Goal: Task Accomplishment & Management: Manage account settings

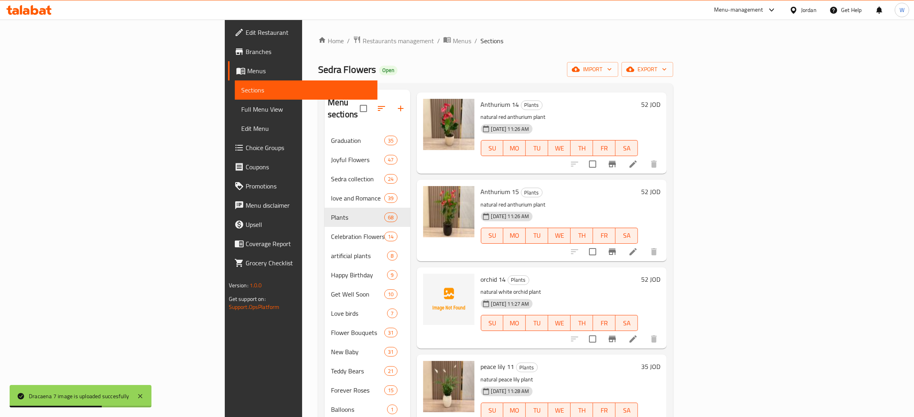
scroll to position [180, 0]
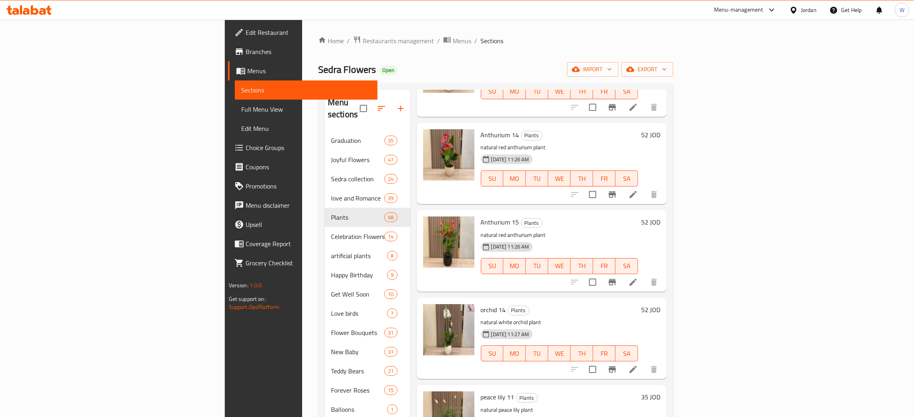
click at [450, 66] on div "Sedra Flowers Open import export" at bounding box center [495, 69] width 355 height 15
click at [362, 37] on span "Restaurants management" at bounding box center [397, 41] width 71 height 10
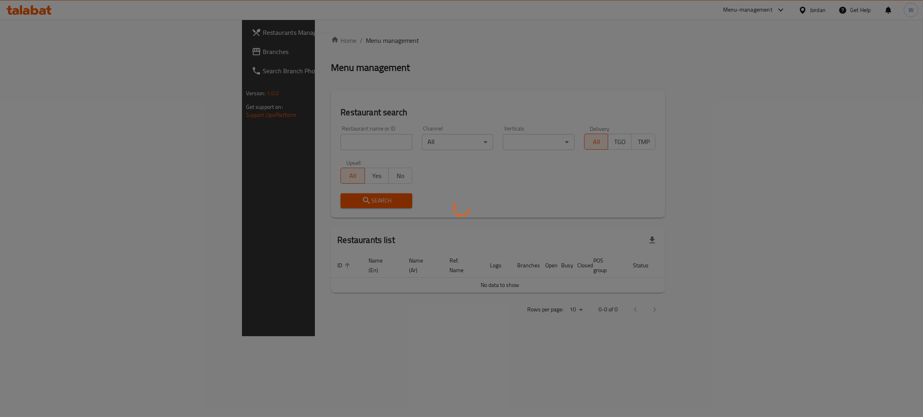
click at [273, 142] on div at bounding box center [461, 208] width 923 height 417
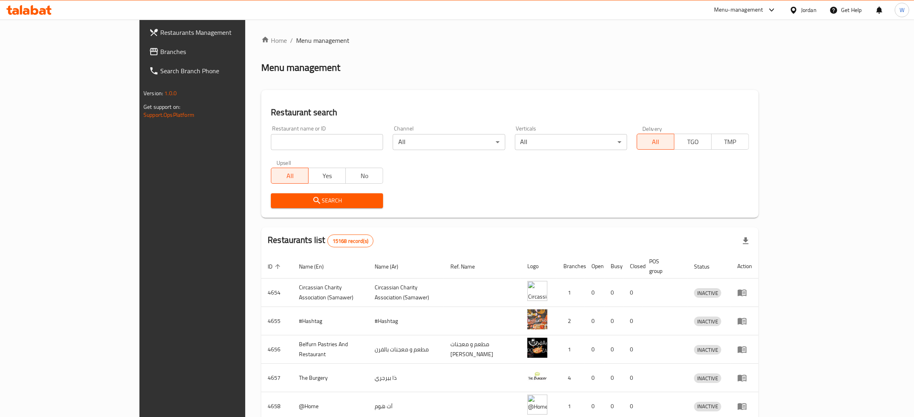
click at [275, 139] on input "search" at bounding box center [327, 142] width 112 height 16
type input "[PERSON_NAME]"
click at [280, 203] on span "Search" at bounding box center [326, 201] width 99 height 10
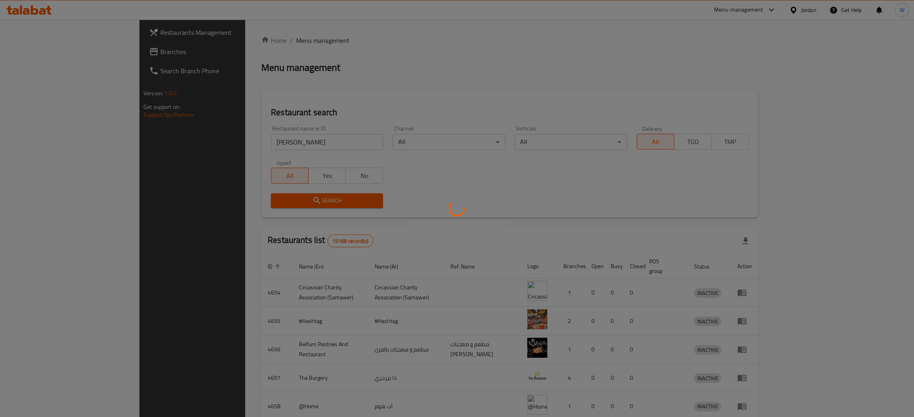
click at [280, 203] on div at bounding box center [457, 208] width 914 height 417
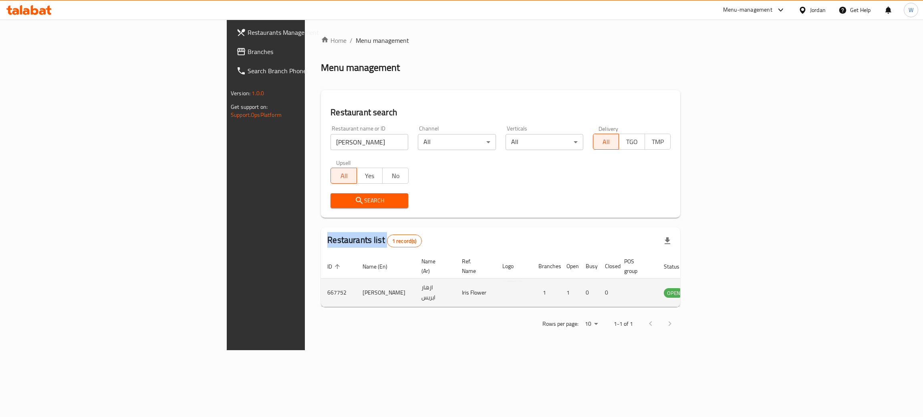
click at [715, 288] on icon "enhanced table" at bounding box center [711, 293] width 10 height 10
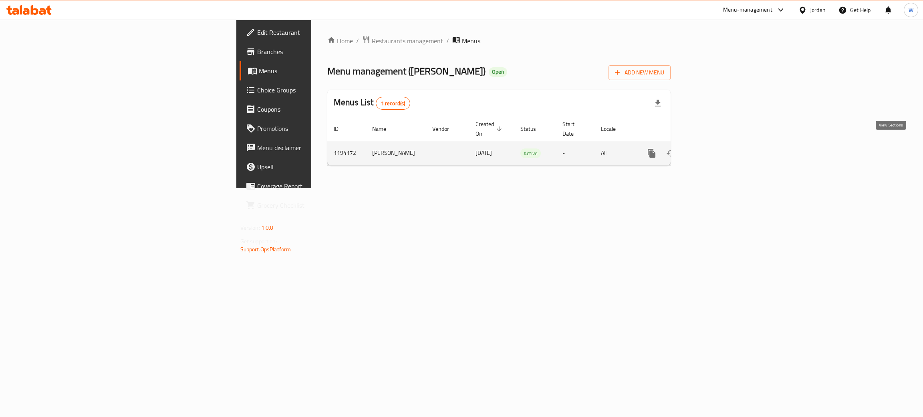
click at [714, 149] on icon "enhanced table" at bounding box center [709, 154] width 10 height 10
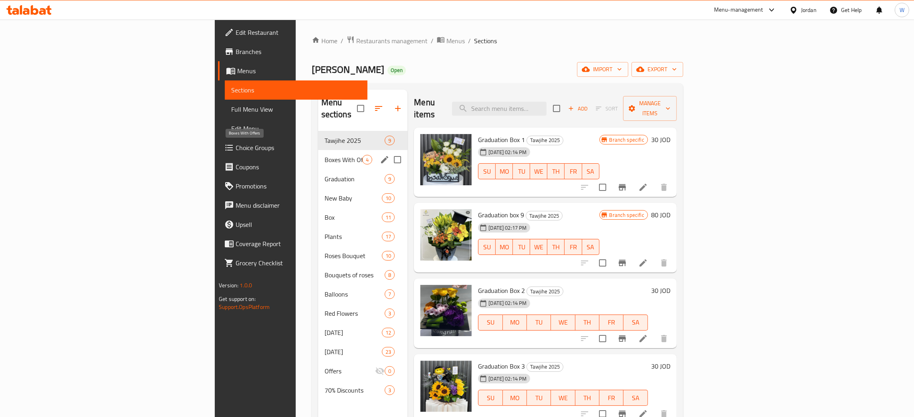
click at [324, 155] on span "Boxes With Offers" at bounding box center [343, 160] width 38 height 10
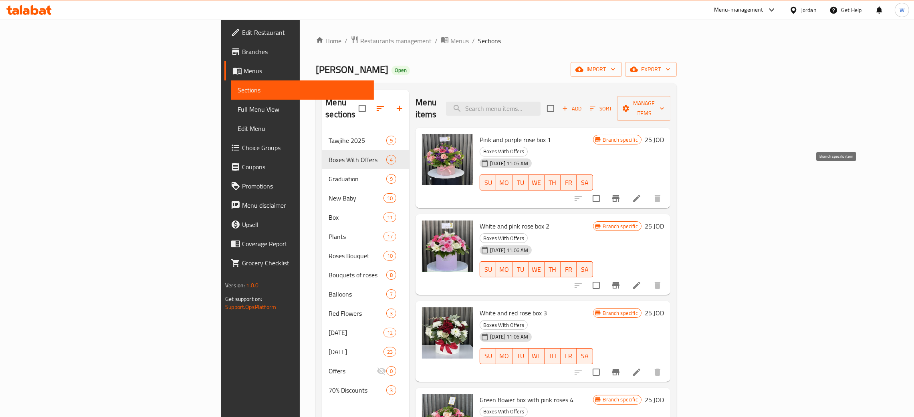
click at [625, 189] on button "Branch-specific-item" at bounding box center [615, 198] width 19 height 19
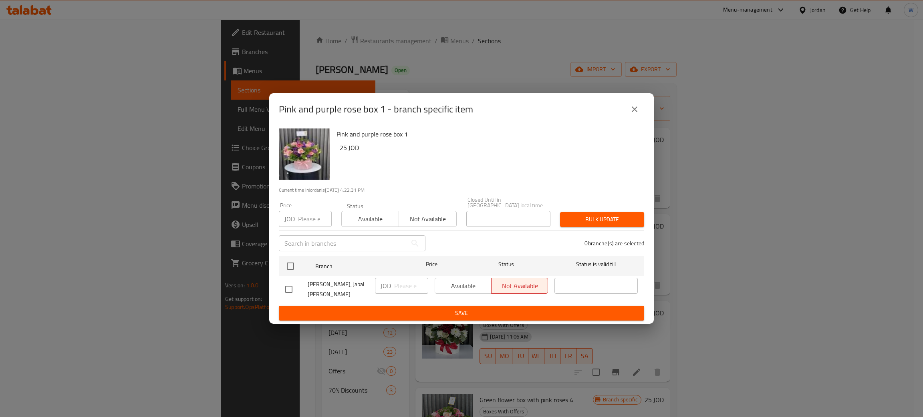
click at [638, 112] on icon "close" at bounding box center [635, 110] width 10 height 10
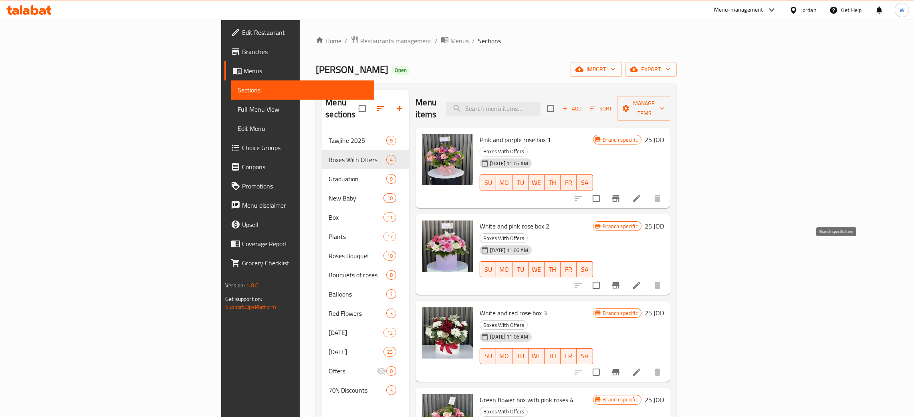
click at [620, 281] on icon "Branch-specific-item" at bounding box center [616, 286] width 10 height 10
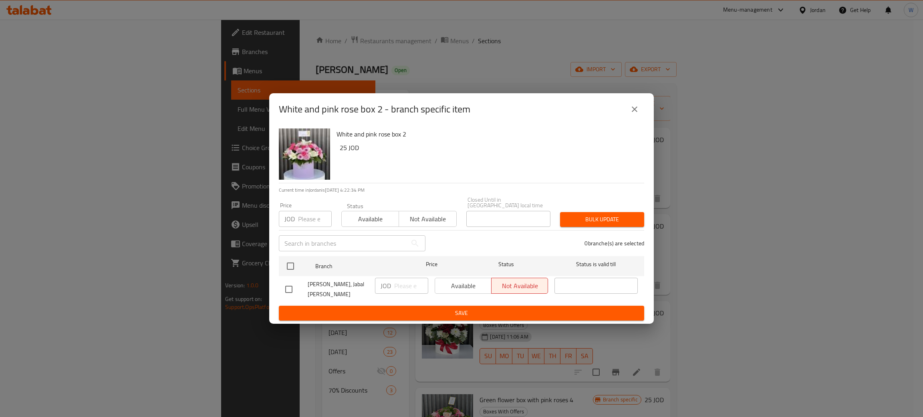
click at [638, 113] on icon "close" at bounding box center [635, 110] width 10 height 10
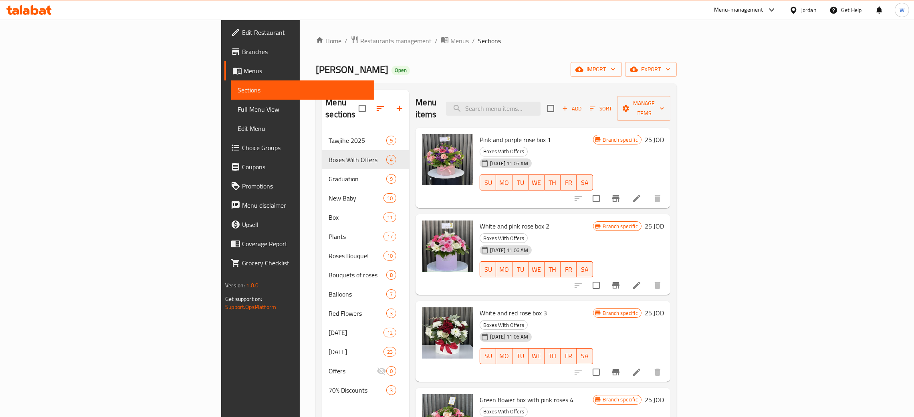
click at [620, 368] on icon "Branch-specific-item" at bounding box center [616, 373] width 10 height 10
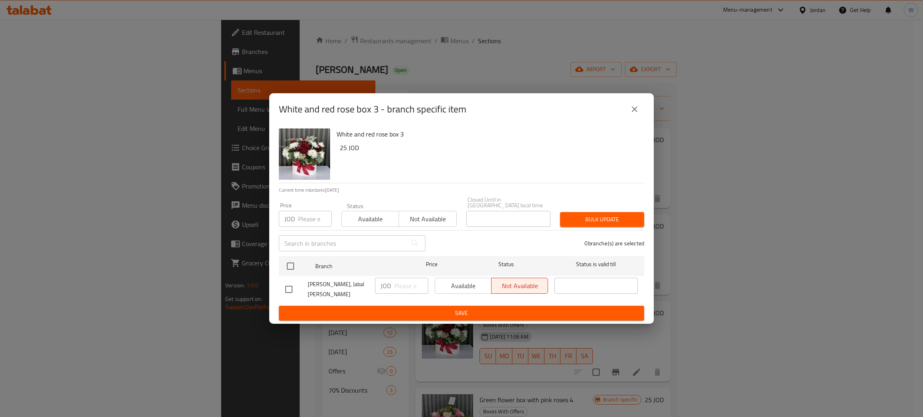
click at [637, 111] on icon "close" at bounding box center [635, 110] width 10 height 10
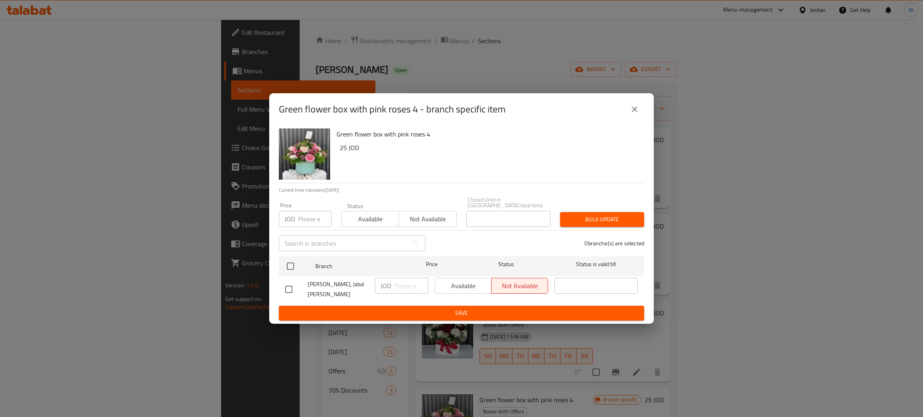
click at [632, 112] on icon "close" at bounding box center [635, 110] width 10 height 10
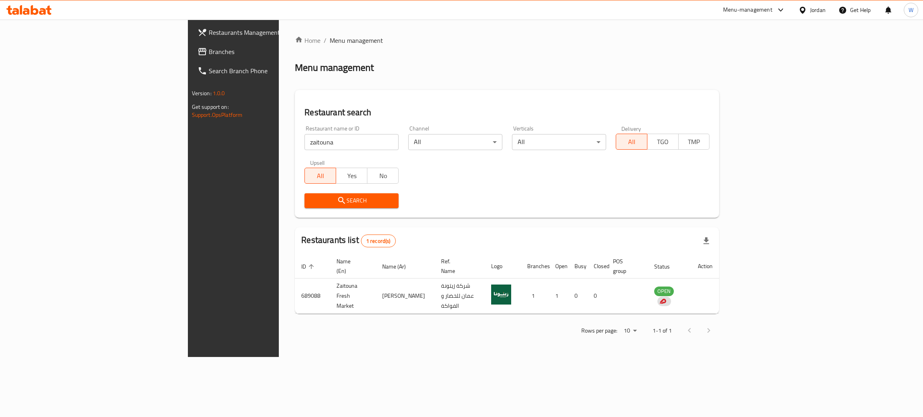
drag, startPoint x: 0, startPoint y: 0, endPoint x: 64, endPoint y: 163, distance: 175.1
click at [188, 163] on div "Restaurants Management Branches Search Branch Phone Version: 1.0.0 Get support …" at bounding box center [461, 189] width 547 height 338
type input "الضيعة"
click button "Search" at bounding box center [351, 200] width 94 height 15
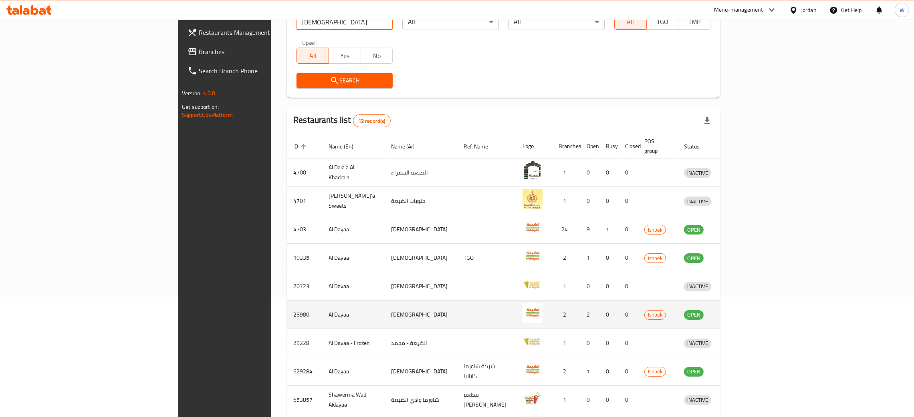
scroll to position [181, 0]
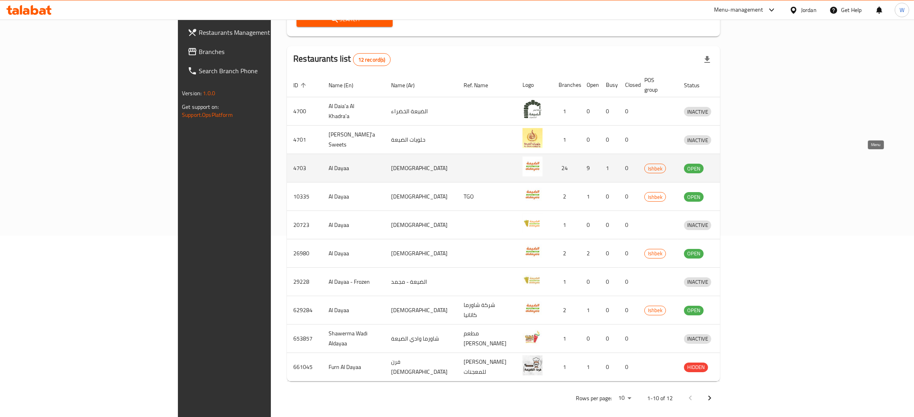
click at [736, 165] on icon "enhanced table" at bounding box center [731, 168] width 9 height 7
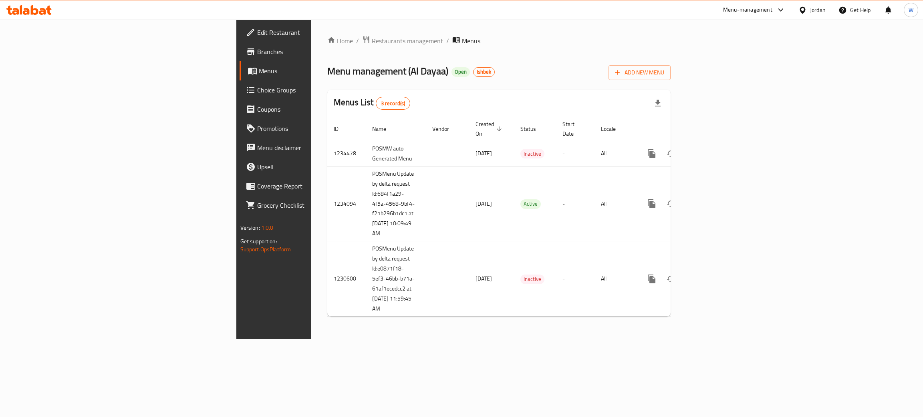
click at [257, 51] on span "Branches" at bounding box center [320, 52] width 127 height 10
click at [240, 58] on link "Branches" at bounding box center [315, 51] width 151 height 19
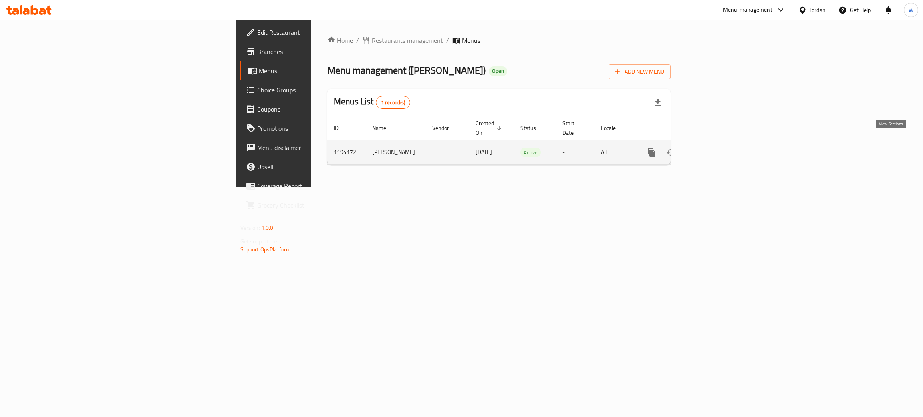
click at [719, 144] on link "enhanced table" at bounding box center [709, 152] width 19 height 19
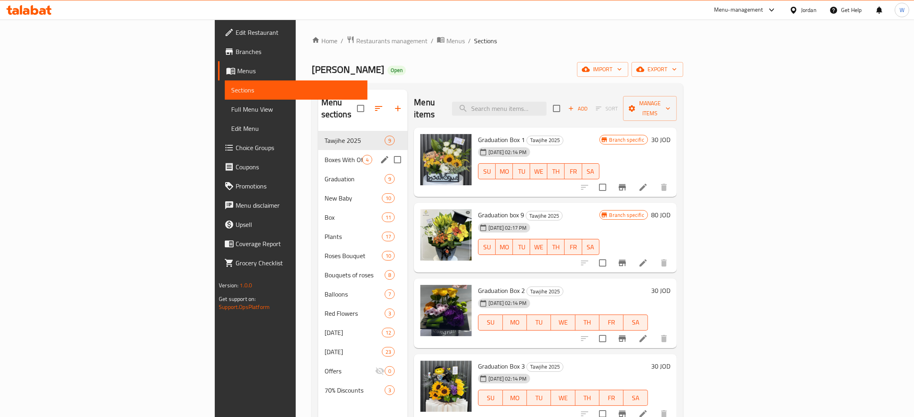
click at [318, 150] on div "Boxes With Offers 4" at bounding box center [363, 159] width 90 height 19
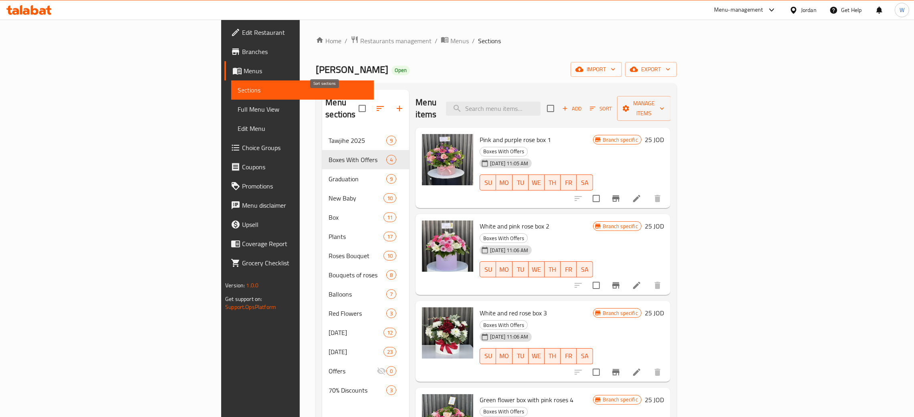
click at [375, 105] on icon "button" at bounding box center [380, 109] width 10 height 10
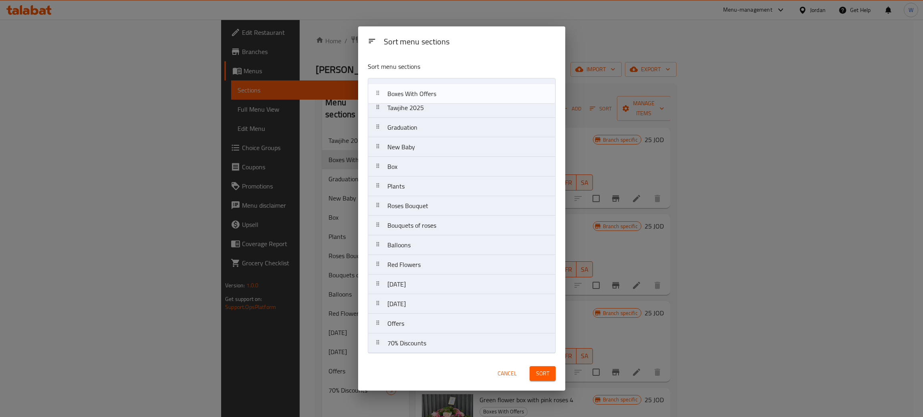
drag, startPoint x: 418, startPoint y: 107, endPoint x: 418, endPoint y: 89, distance: 17.6
click at [418, 89] on nav "Tawjihe 2025 Boxes With Offers Graduation New Baby Box Plants Roses Bouquet Bou…" at bounding box center [462, 216] width 188 height 276
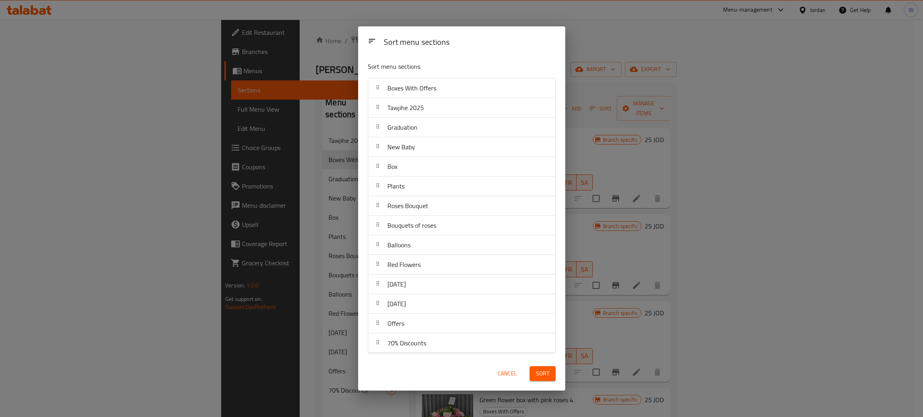
click at [539, 374] on span "Sort" at bounding box center [542, 374] width 13 height 10
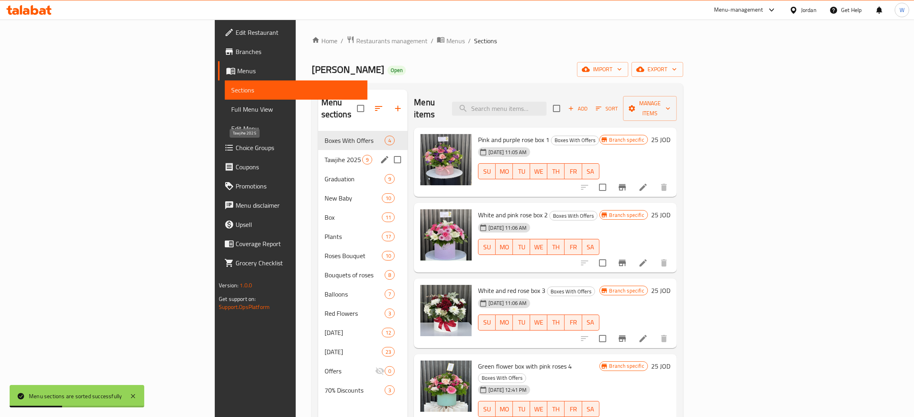
click at [318, 145] on div "Boxes With Offers 4 Tawjihe 2025 9 Graduation 9 New Baby 10 Box 11 Plants 17 Ro…" at bounding box center [363, 265] width 90 height 269
click at [324, 136] on span "Boxes With Offers" at bounding box center [343, 141] width 38 height 10
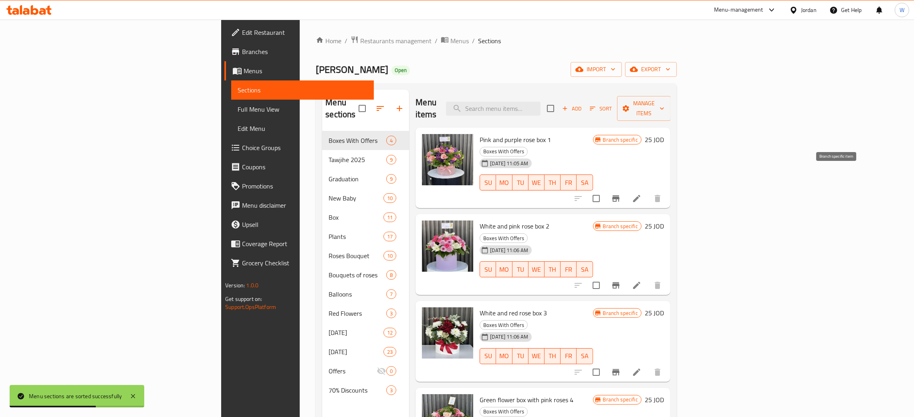
click at [625, 189] on button "Branch-specific-item" at bounding box center [615, 198] width 19 height 19
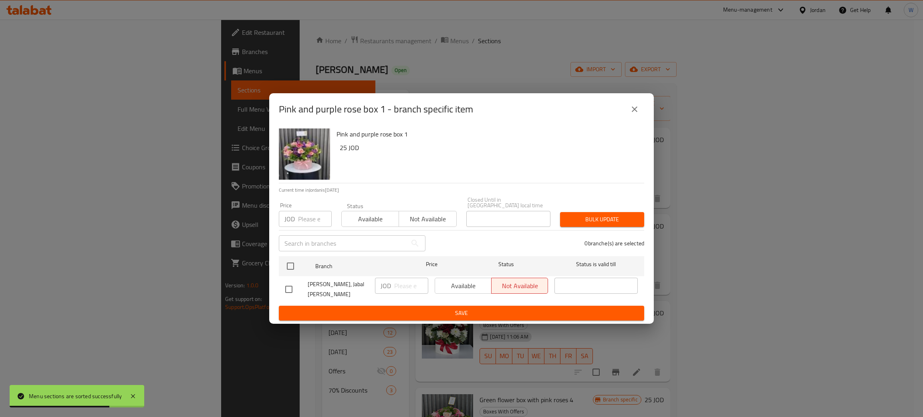
click at [463, 283] on div "Available Not available" at bounding box center [491, 286] width 113 height 16
click at [287, 288] on input "checkbox" at bounding box center [288, 289] width 17 height 17
checkbox input "true"
click at [475, 286] on span "Available" at bounding box center [463, 286] width 50 height 12
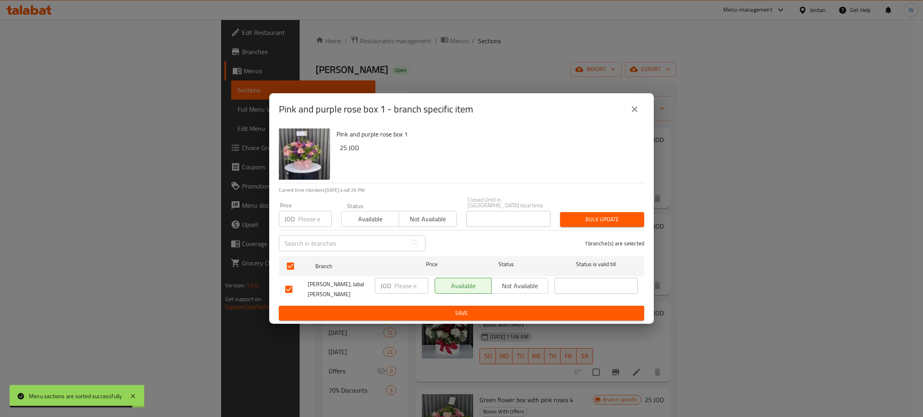
click at [486, 311] on span "Save" at bounding box center [461, 313] width 352 height 10
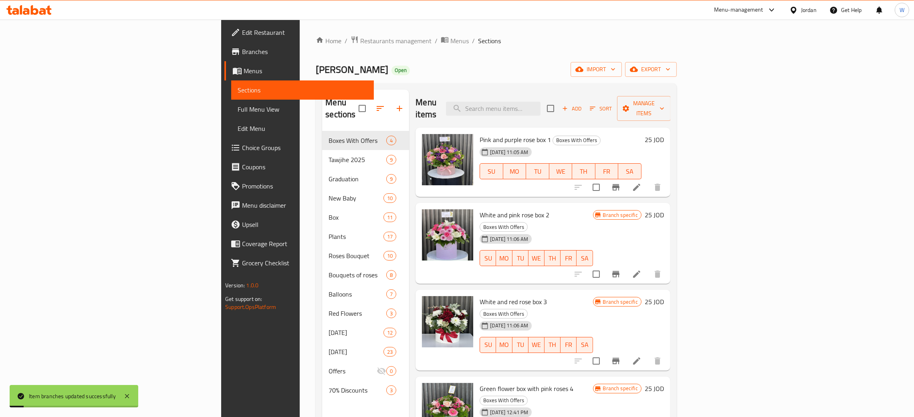
click at [619, 271] on icon "Branch-specific-item" at bounding box center [615, 274] width 7 height 6
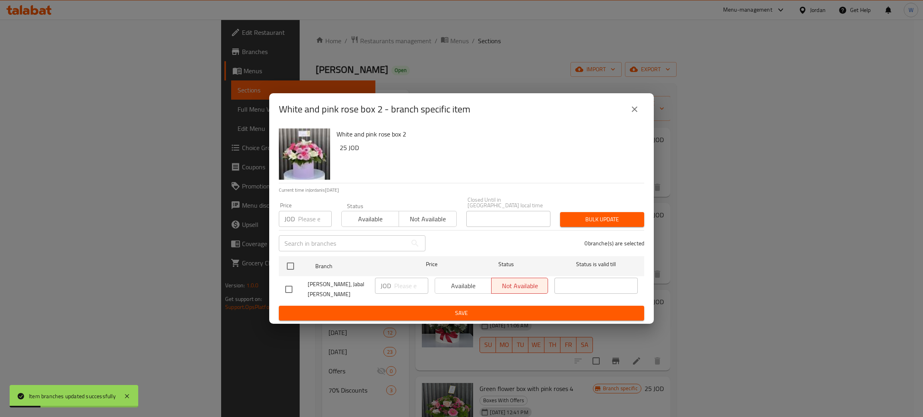
click at [289, 288] on input "checkbox" at bounding box center [288, 289] width 17 height 17
checkbox input "true"
click at [465, 285] on span "Available" at bounding box center [463, 286] width 50 height 12
drag, startPoint x: 475, startPoint y: 308, endPoint x: 479, endPoint y: 310, distance: 4.2
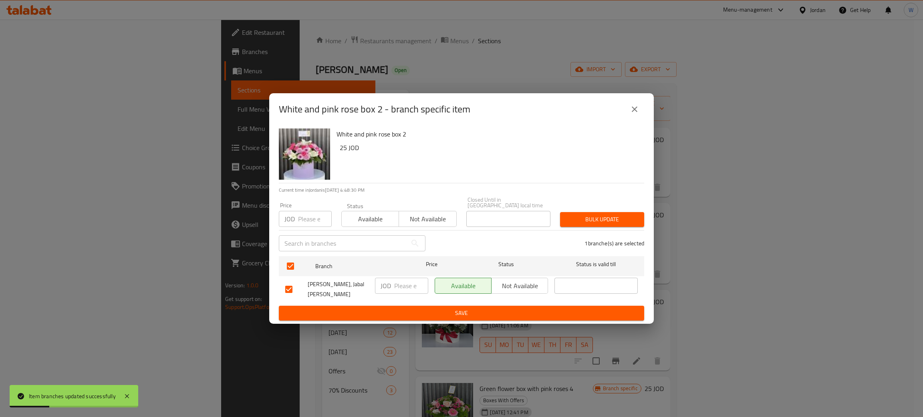
click at [475, 309] on span "Save" at bounding box center [461, 313] width 352 height 10
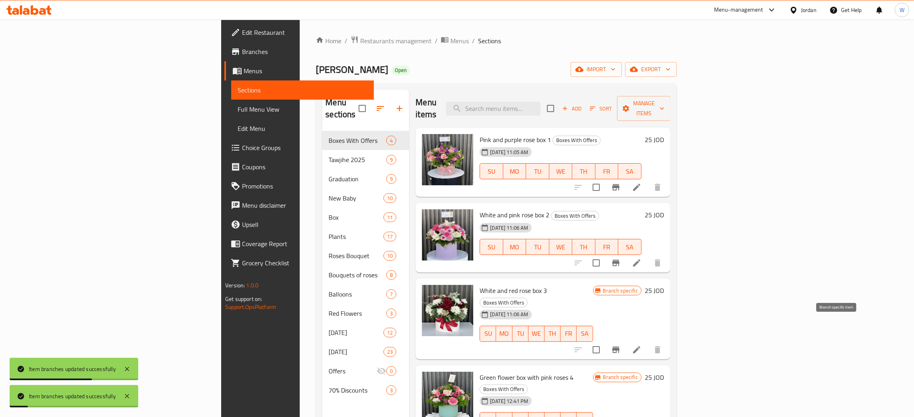
click at [619, 347] on icon "Branch-specific-item" at bounding box center [615, 350] width 7 height 6
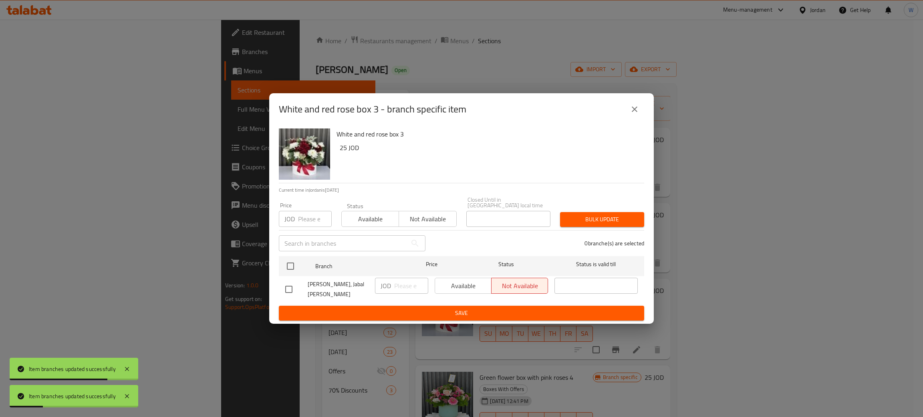
click at [290, 286] on input "checkbox" at bounding box center [288, 289] width 17 height 17
checkbox input "true"
click at [462, 283] on span "Available" at bounding box center [463, 286] width 50 height 12
click at [465, 308] on span "Save" at bounding box center [461, 313] width 352 height 10
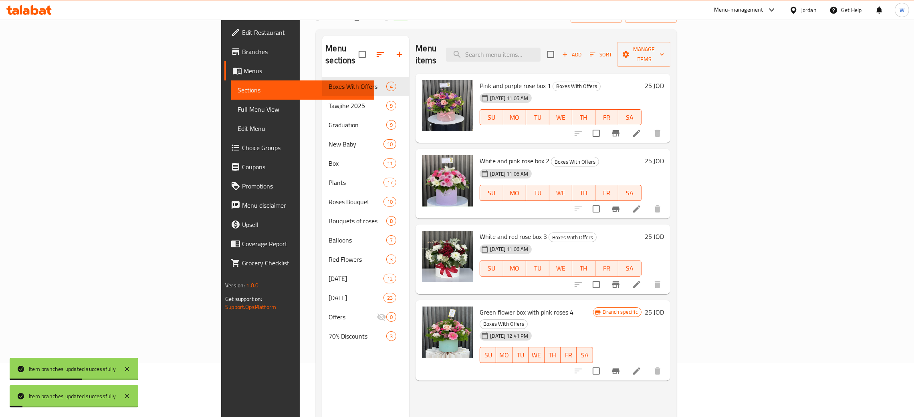
scroll to position [60, 0]
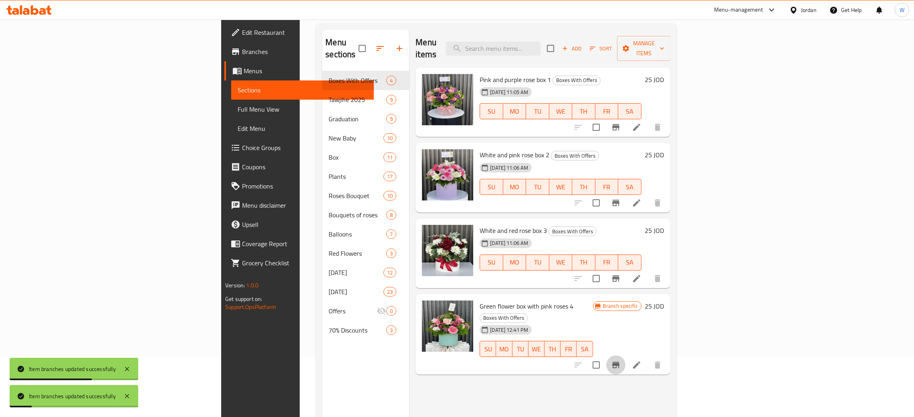
click at [620, 360] on icon "Branch-specific-item" at bounding box center [616, 365] width 10 height 10
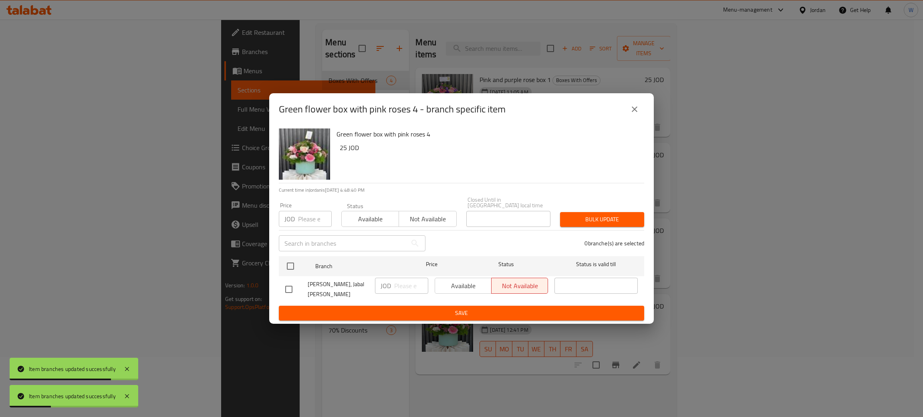
click at [285, 283] on input "checkbox" at bounding box center [288, 289] width 17 height 17
checkbox input "true"
click at [457, 280] on span "Available" at bounding box center [463, 286] width 50 height 12
click at [462, 302] on ul "Branch Price Status Status is valid till IRIS FLOWERS, Jabal Al Hussain JOD ​ A…" at bounding box center [461, 279] width 365 height 53
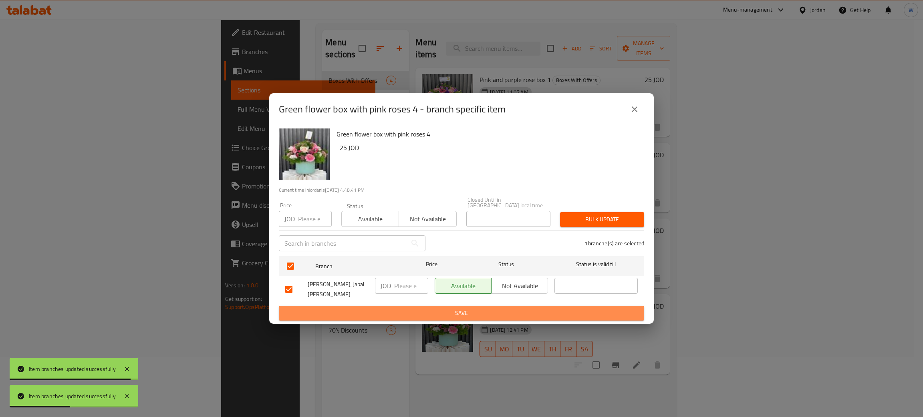
click at [462, 306] on button "Save" at bounding box center [461, 313] width 365 height 15
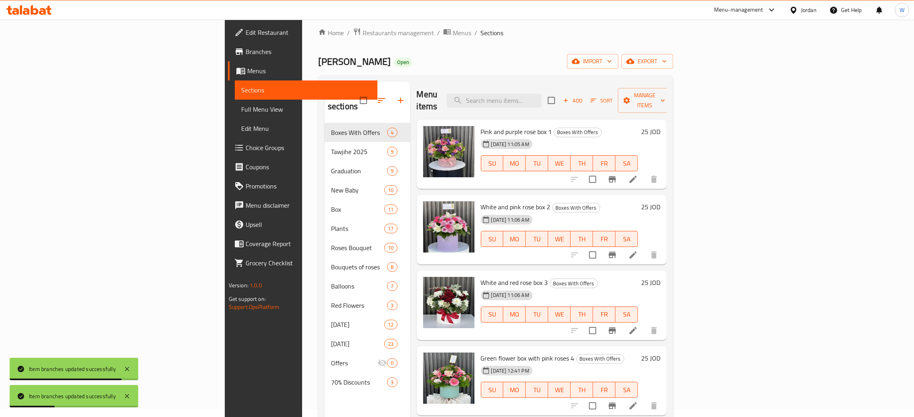
scroll to position [0, 0]
